Goal: Task Accomplishment & Management: Use online tool/utility

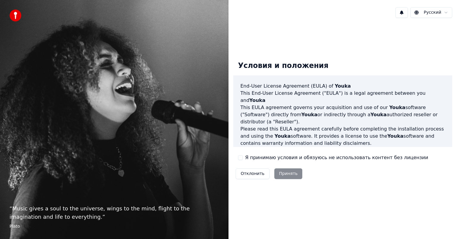
click at [259, 160] on label "Я принимаю условия и обязуюсь не использовать контент без лицензии" at bounding box center [336, 157] width 183 height 7
click at [243, 160] on button "Я принимаю условия и обязуюсь не использовать контент без лицензии" at bounding box center [240, 157] width 5 height 5
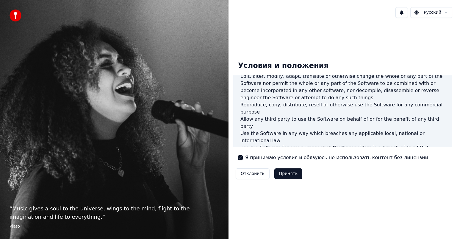
scroll to position [238, 0]
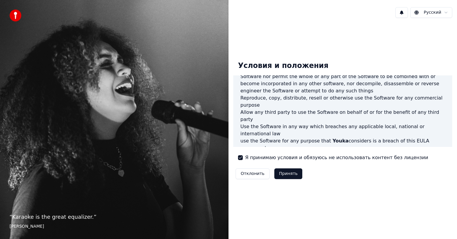
click at [297, 169] on div "Отклонить Принять" at bounding box center [268, 173] width 71 height 15
click at [293, 176] on button "Принять" at bounding box center [288, 173] width 28 height 11
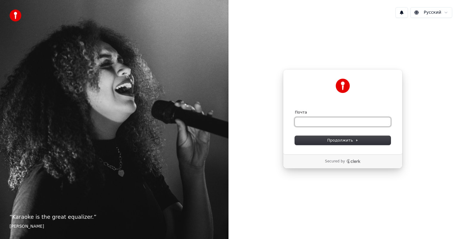
click at [317, 125] on input "Почта" at bounding box center [343, 121] width 96 height 9
click at [317, 124] on input "Почта" at bounding box center [343, 121] width 96 height 9
click at [295, 110] on button "submit" at bounding box center [295, 110] width 0 height 0
type input "**********"
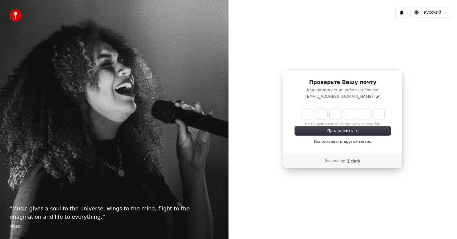
click at [308, 115] on input "Enter verification code" at bounding box center [342, 114] width 83 height 11
type input "******"
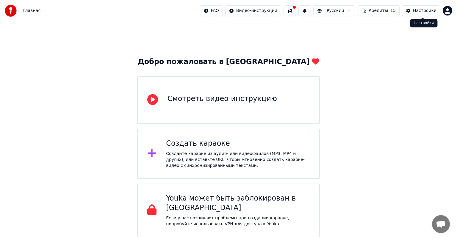
click at [420, 11] on div "Настройки" at bounding box center [425, 11] width 24 height 6
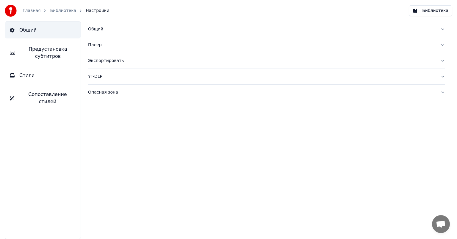
click at [425, 11] on button "Библиотека" at bounding box center [430, 10] width 43 height 11
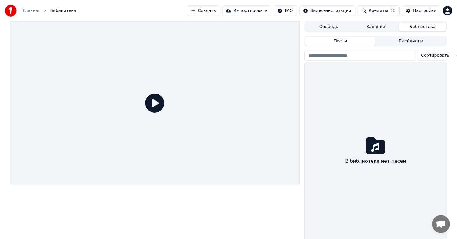
click at [338, 27] on button "Очередь" at bounding box center [328, 27] width 47 height 9
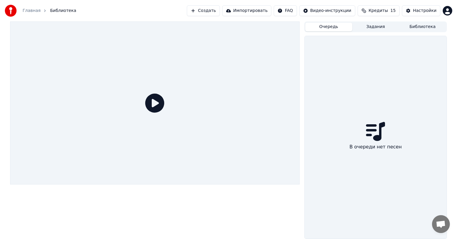
click at [365, 25] on button "Задания" at bounding box center [375, 27] width 47 height 9
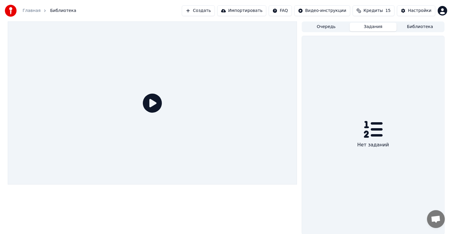
click at [415, 24] on button "Библиотека" at bounding box center [420, 27] width 47 height 9
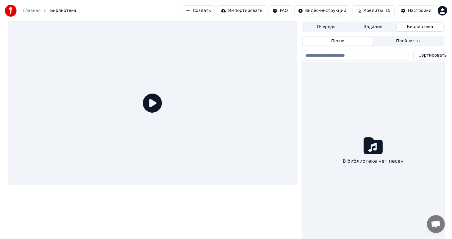
click at [392, 39] on button "Плейлисты" at bounding box center [408, 41] width 71 height 9
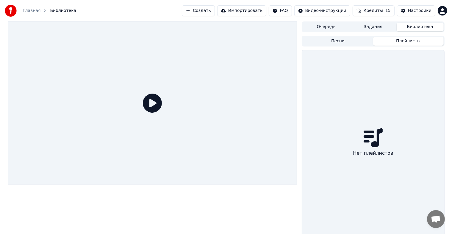
click at [342, 37] on button "Песни" at bounding box center [338, 41] width 71 height 9
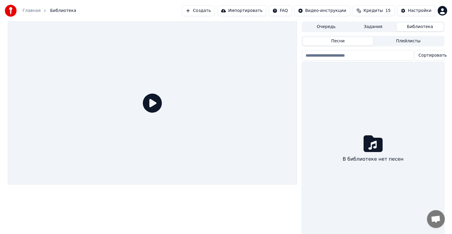
click at [241, 11] on button "Импортировать" at bounding box center [241, 10] width 49 height 11
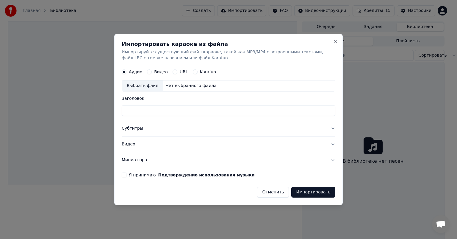
click at [143, 83] on div "Выбрать файл" at bounding box center [142, 85] width 41 height 11
type input "**********"
click at [210, 124] on button "Субтитры" at bounding box center [229, 128] width 214 height 15
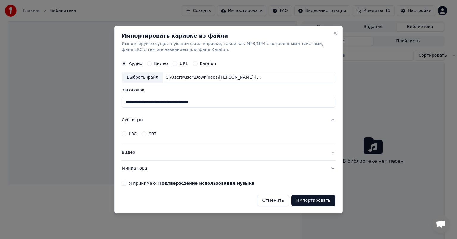
click at [212, 122] on button "Субтитры" at bounding box center [229, 119] width 214 height 15
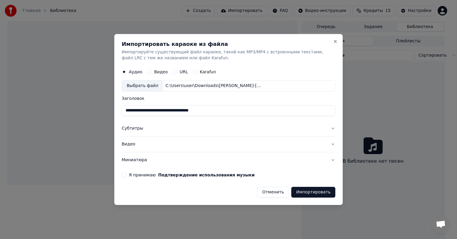
click at [199, 127] on button "Субтитры" at bounding box center [229, 128] width 214 height 15
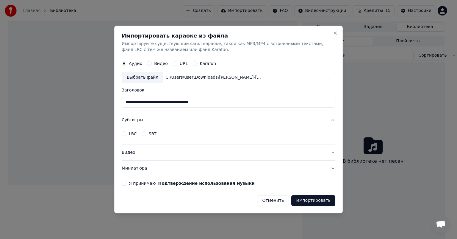
click at [194, 121] on button "Субтитры" at bounding box center [229, 119] width 214 height 15
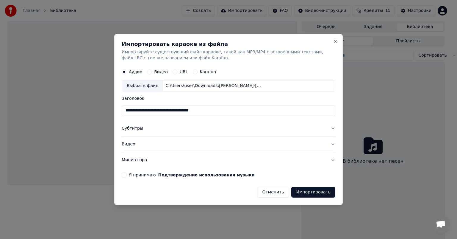
click at [193, 138] on button "Видео" at bounding box center [229, 143] width 214 height 15
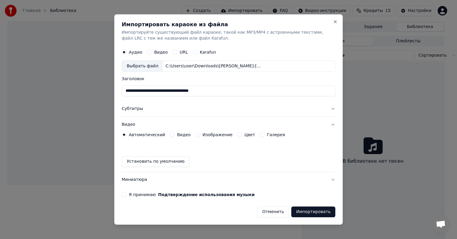
click at [200, 124] on button "Видео" at bounding box center [229, 124] width 214 height 15
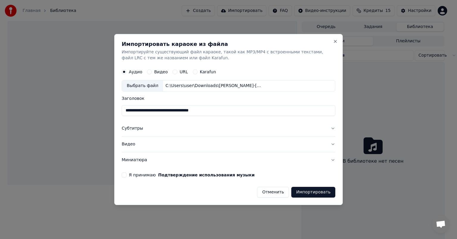
click at [202, 156] on button "Миниатюра" at bounding box center [229, 159] width 214 height 15
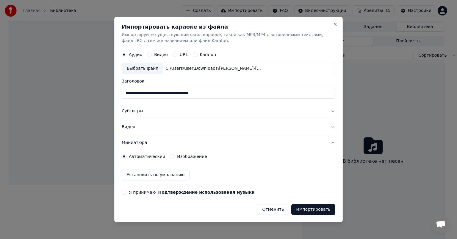
click at [209, 146] on button "Миниатюра" at bounding box center [229, 142] width 214 height 15
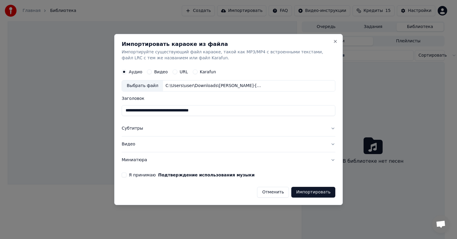
click at [124, 174] on button "Я принимаю Подтверждение использования музыки" at bounding box center [124, 174] width 5 height 5
click at [316, 193] on button "Импортировать" at bounding box center [313, 192] width 44 height 11
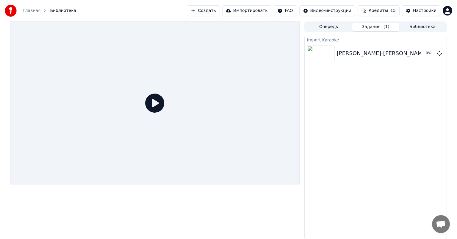
click at [163, 107] on icon at bounding box center [154, 102] width 19 height 19
click at [155, 107] on icon at bounding box center [154, 102] width 19 height 19
click at [414, 52] on button "Воспроизвести" at bounding box center [413, 53] width 43 height 11
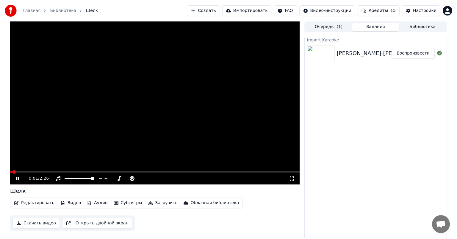
click at [28, 170] on video at bounding box center [155, 102] width 290 height 163
click at [30, 170] on video at bounding box center [155, 102] width 290 height 163
click at [33, 171] on span at bounding box center [34, 172] width 4 height 4
click at [39, 170] on span at bounding box center [37, 172] width 4 height 4
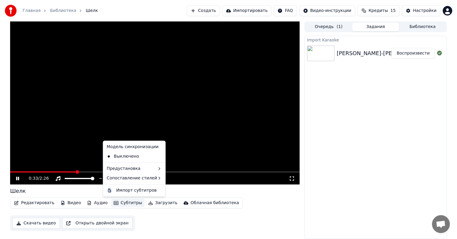
click at [121, 204] on button "Субтитры" at bounding box center [127, 203] width 33 height 8
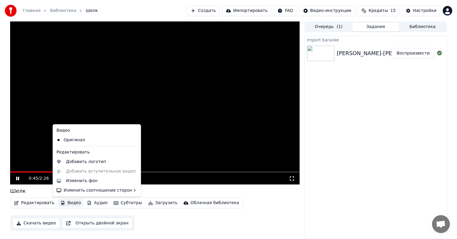
click at [29, 130] on video at bounding box center [155, 102] width 290 height 163
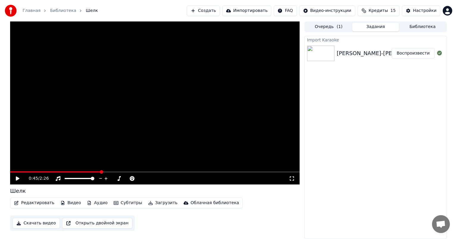
click at [105, 138] on video at bounding box center [155, 102] width 290 height 163
click at [85, 122] on video at bounding box center [155, 102] width 290 height 163
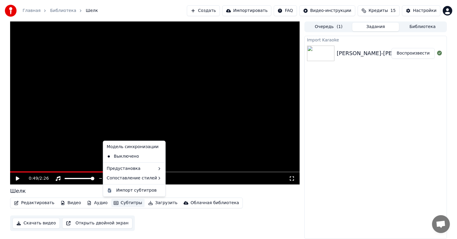
click at [118, 202] on button "Субтитры" at bounding box center [127, 203] width 33 height 8
click at [130, 158] on div "Выключено" at bounding box center [134, 157] width 60 height 10
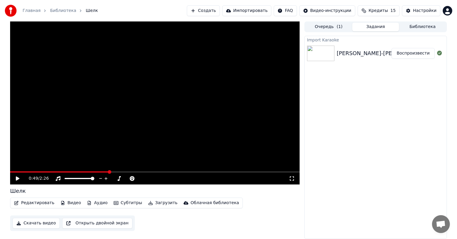
click at [127, 201] on button "Субтитры" at bounding box center [127, 203] width 33 height 8
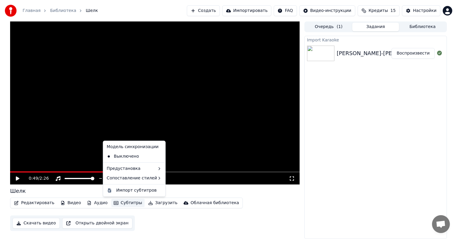
click at [254, 191] on div "Шелк" at bounding box center [155, 191] width 290 height 8
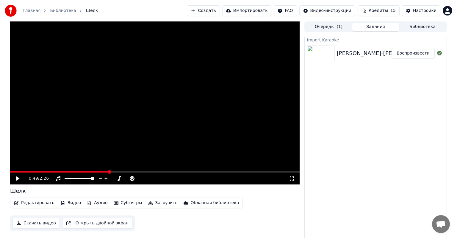
click at [339, 50] on div "[PERSON_NAME]-[PERSON_NAME]-шелк-минус" at bounding box center [400, 53] width 127 height 8
click at [396, 7] on button "Кредиты 15" at bounding box center [379, 10] width 42 height 11
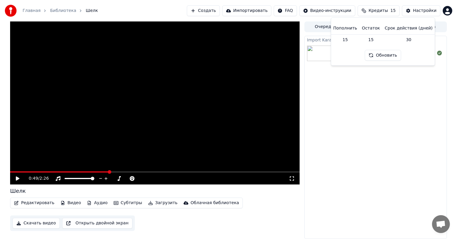
click at [414, 79] on div "Import Karaoke [PERSON_NAME]-[PERSON_NAME]-шелк-минус Воспроизвести" at bounding box center [376, 137] width 143 height 203
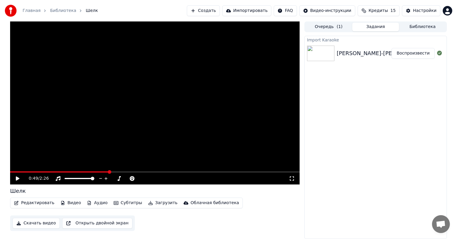
click at [356, 51] on div "[PERSON_NAME]-[PERSON_NAME]-шелк-минус" at bounding box center [400, 53] width 127 height 8
click at [322, 51] on img at bounding box center [320, 53] width 27 height 15
click at [317, 43] on div "[PERSON_NAME]-[PERSON_NAME]-шелк-минус Воспроизвести" at bounding box center [376, 53] width 142 height 20
click at [272, 12] on button "Импортировать" at bounding box center [246, 10] width 49 height 11
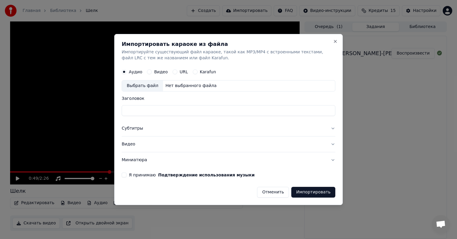
click at [147, 84] on div "Выбрать файл" at bounding box center [142, 85] width 41 height 11
type input "**********"
click at [142, 130] on button "Субтитры" at bounding box center [229, 128] width 214 height 15
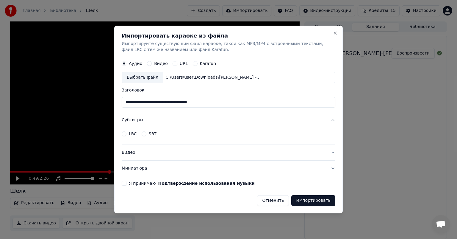
click at [131, 135] on label "LRC" at bounding box center [133, 134] width 8 height 4
click at [127, 135] on button "LRC" at bounding box center [124, 133] width 5 height 5
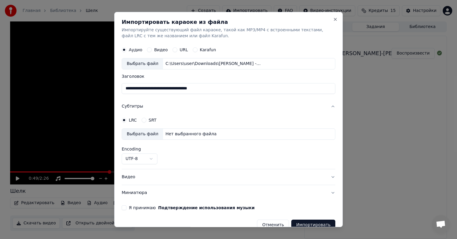
click at [149, 121] on label "SRT" at bounding box center [153, 120] width 8 height 4
click at [146, 121] on button "SRT" at bounding box center [144, 120] width 5 height 5
click at [148, 106] on button "Субтитры" at bounding box center [229, 106] width 214 height 15
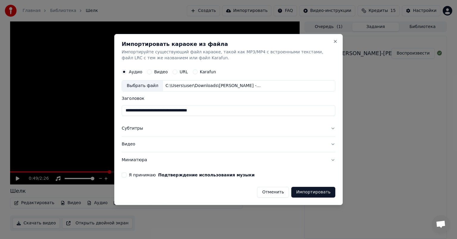
click at [174, 125] on button "Субтитры" at bounding box center [229, 128] width 214 height 15
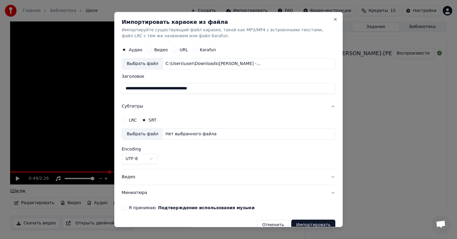
click at [154, 106] on button "Субтитры" at bounding box center [229, 106] width 214 height 15
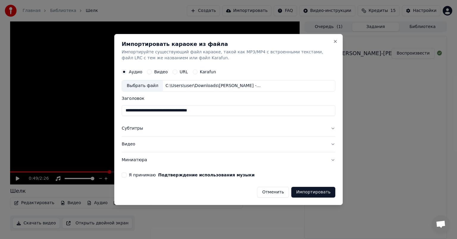
click at [125, 173] on button "Я принимаю Подтверждение использования музыки" at bounding box center [124, 174] width 5 height 5
click at [312, 188] on button "Импортировать" at bounding box center [313, 192] width 44 height 11
click at [143, 130] on button "Субтитры" at bounding box center [229, 128] width 214 height 15
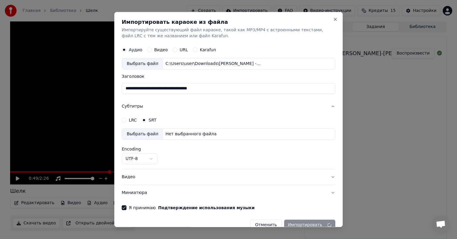
click at [130, 121] on label "LRC" at bounding box center [133, 120] width 8 height 4
click at [127, 121] on button "LRC" at bounding box center [124, 120] width 5 height 5
type button "lrc"
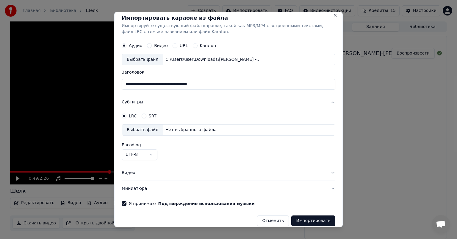
scroll to position [10, 0]
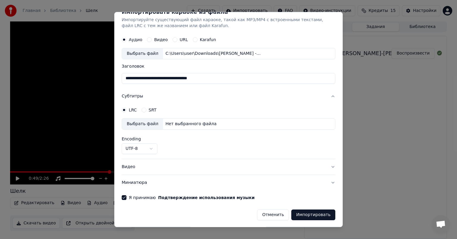
click at [309, 213] on button "Импортировать" at bounding box center [313, 214] width 44 height 11
click at [135, 109] on label "LRC" at bounding box center [133, 110] width 8 height 4
click at [127, 109] on button "LRC" at bounding box center [124, 109] width 5 height 5
click at [127, 99] on button "Субтитры" at bounding box center [229, 95] width 214 height 15
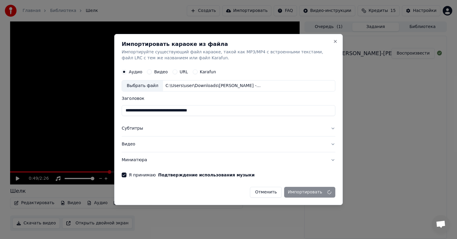
click at [143, 122] on button "Субтитры" at bounding box center [229, 128] width 214 height 15
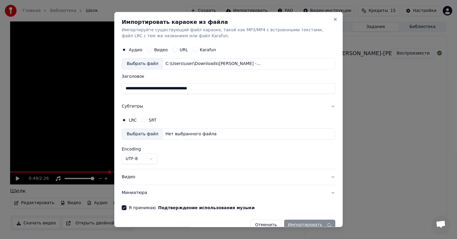
click at [182, 106] on button "Субтитры" at bounding box center [229, 106] width 214 height 15
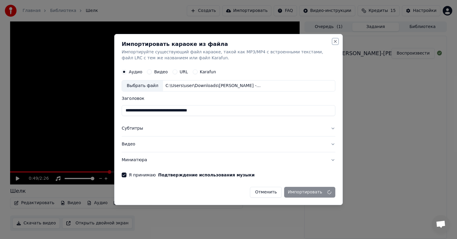
click at [336, 42] on button "Close" at bounding box center [335, 41] width 5 height 5
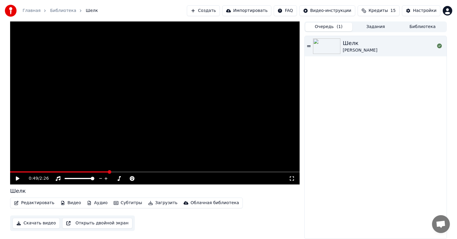
click at [334, 28] on button "Очередь ( 1 )" at bounding box center [328, 27] width 47 height 9
click at [439, 46] on icon at bounding box center [439, 45] width 5 height 5
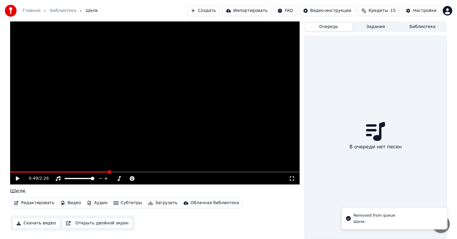
click at [379, 28] on button "Задания" at bounding box center [375, 27] width 47 height 9
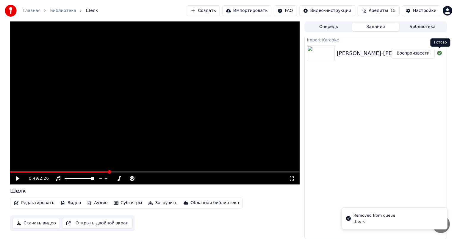
click at [439, 52] on icon at bounding box center [439, 53] width 5 height 5
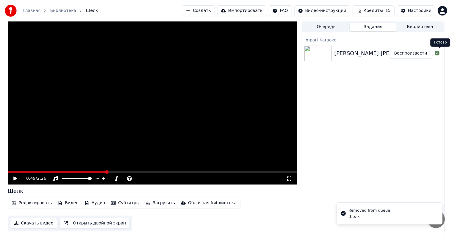
click at [424, 29] on button "Библиотека" at bounding box center [420, 27] width 47 height 9
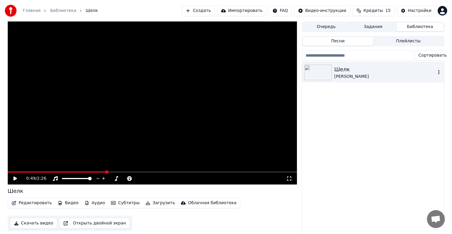
click at [440, 73] on icon "button" at bounding box center [439, 72] width 6 height 5
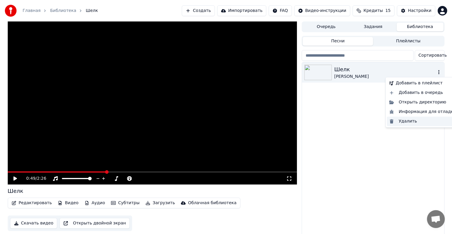
click at [416, 121] on div "Удалить" at bounding box center [423, 121] width 72 height 10
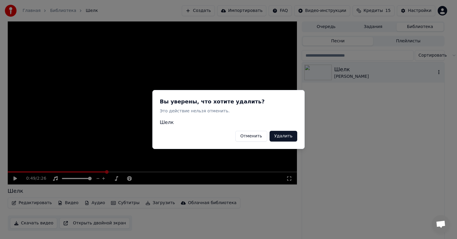
click at [283, 136] on button "Удалить" at bounding box center [284, 136] width 28 height 11
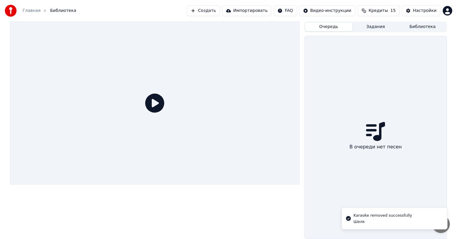
click at [333, 26] on button "Очередь" at bounding box center [328, 27] width 47 height 9
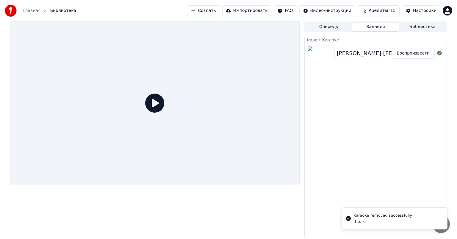
click at [365, 25] on button "Задания" at bounding box center [375, 27] width 47 height 9
click at [439, 52] on icon at bounding box center [439, 53] width 5 height 5
click at [439, 54] on icon at bounding box center [439, 53] width 5 height 5
click at [254, 11] on button "Импортировать" at bounding box center [246, 10] width 49 height 11
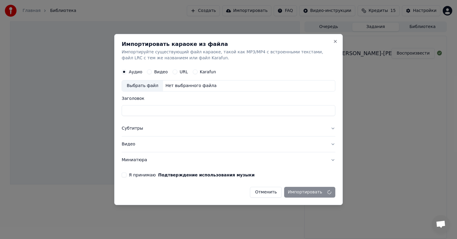
click at [144, 81] on div "Выбрать файл" at bounding box center [142, 85] width 41 height 11
type input "**********"
click at [121, 175] on div "**********" at bounding box center [228, 119] width 229 height 171
click at [124, 175] on button "Я принимаю Подтверждение использования музыки" at bounding box center [124, 174] width 5 height 5
type button "on"
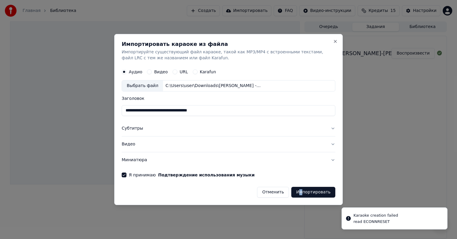
click at [303, 186] on div "Отменить Импортировать" at bounding box center [229, 189] width 214 height 15
click at [310, 194] on button "Импортировать" at bounding box center [313, 192] width 44 height 11
click at [304, 182] on div "Отменить Импортировать" at bounding box center [229, 189] width 214 height 15
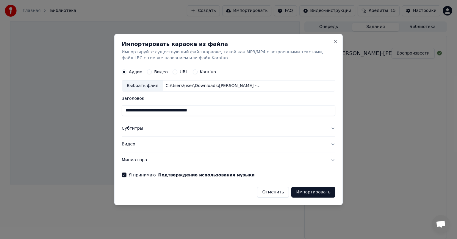
click at [306, 196] on button "Импортировать" at bounding box center [313, 192] width 44 height 11
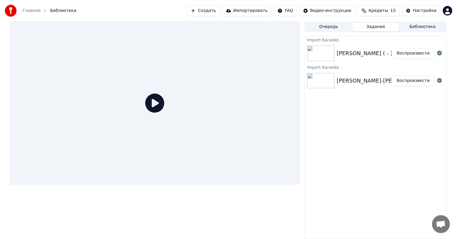
click at [417, 54] on button "Воспроизвести" at bounding box center [413, 53] width 43 height 11
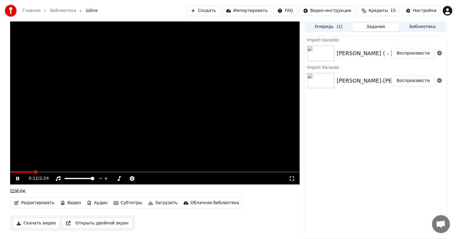
click at [34, 171] on span at bounding box center [155, 171] width 290 height 1
click at [56, 171] on video at bounding box center [155, 102] width 290 height 163
click at [20, 178] on icon at bounding box center [22, 178] width 14 height 5
click at [63, 171] on video at bounding box center [155, 102] width 290 height 163
click at [65, 172] on span at bounding box center [155, 171] width 290 height 1
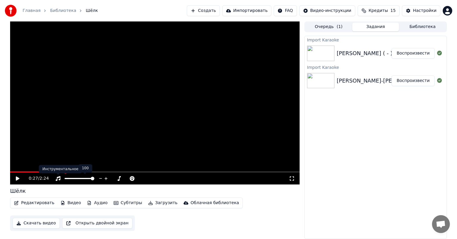
drag, startPoint x: 55, startPoint y: 155, endPoint x: 58, endPoint y: 161, distance: 6.4
click at [55, 155] on video at bounding box center [155, 102] width 290 height 163
click at [95, 171] on video at bounding box center [155, 102] width 290 height 163
click at [87, 172] on span at bounding box center [155, 171] width 290 height 1
click at [108, 151] on video at bounding box center [155, 102] width 290 height 163
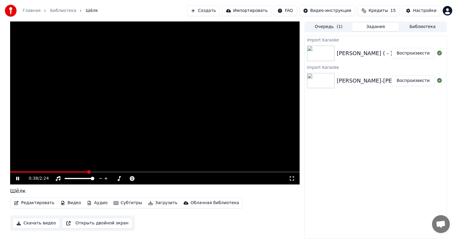
click at [35, 204] on button "Редактировать" at bounding box center [34, 203] width 45 height 8
click at [232, 192] on div "Шёлк" at bounding box center [155, 191] width 290 height 8
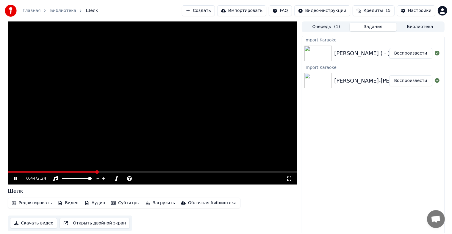
click at [420, 30] on button "Библиотека" at bounding box center [420, 27] width 47 height 9
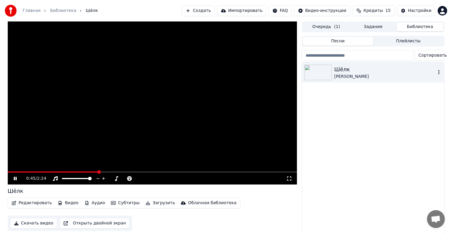
click at [439, 73] on icon "button" at bounding box center [439, 72] width 6 height 5
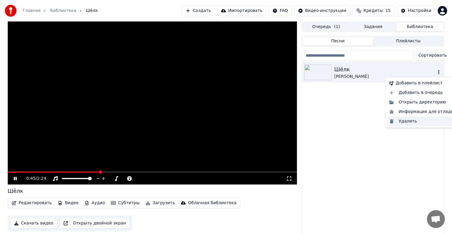
click at [419, 120] on div "Удалить" at bounding box center [423, 121] width 72 height 10
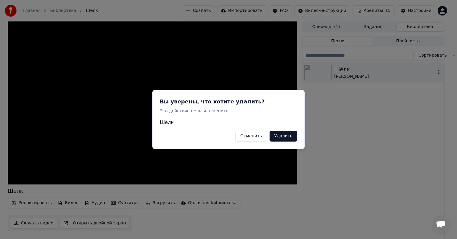
click at [292, 135] on button "Удалить" at bounding box center [284, 136] width 28 height 11
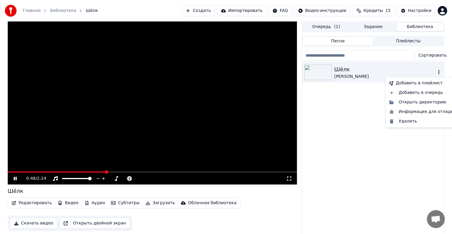
click at [441, 71] on icon "button" at bounding box center [439, 72] width 6 height 5
click at [407, 121] on div "Удалить" at bounding box center [423, 121] width 72 height 10
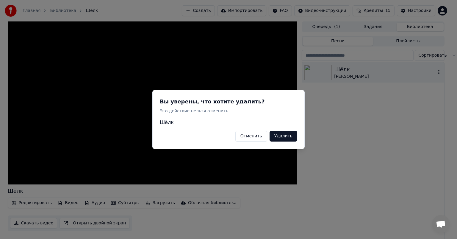
click at [283, 137] on button "Удалить" at bounding box center [284, 136] width 28 height 11
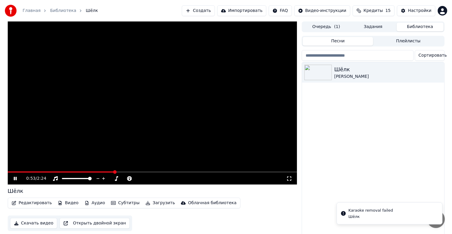
click at [325, 31] on div "Очередь ( 1 ) Задания Библиотека" at bounding box center [373, 26] width 143 height 11
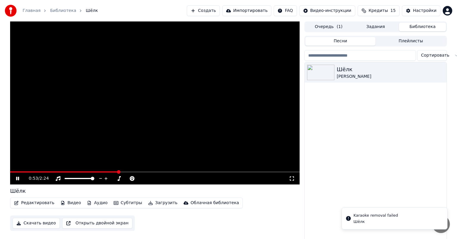
click at [328, 27] on button "Очередь ( 1 )" at bounding box center [328, 27] width 47 height 9
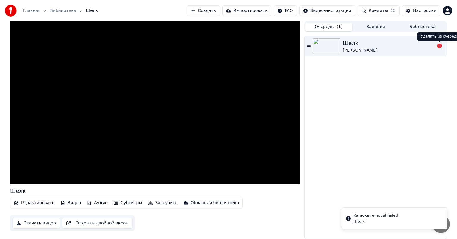
click at [439, 46] on icon at bounding box center [439, 45] width 5 height 5
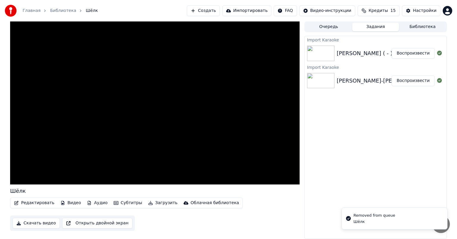
click at [376, 30] on button "Задания" at bounding box center [375, 27] width 47 height 9
click at [441, 53] on icon at bounding box center [439, 53] width 5 height 5
